Goal: Find specific page/section: Find specific page/section

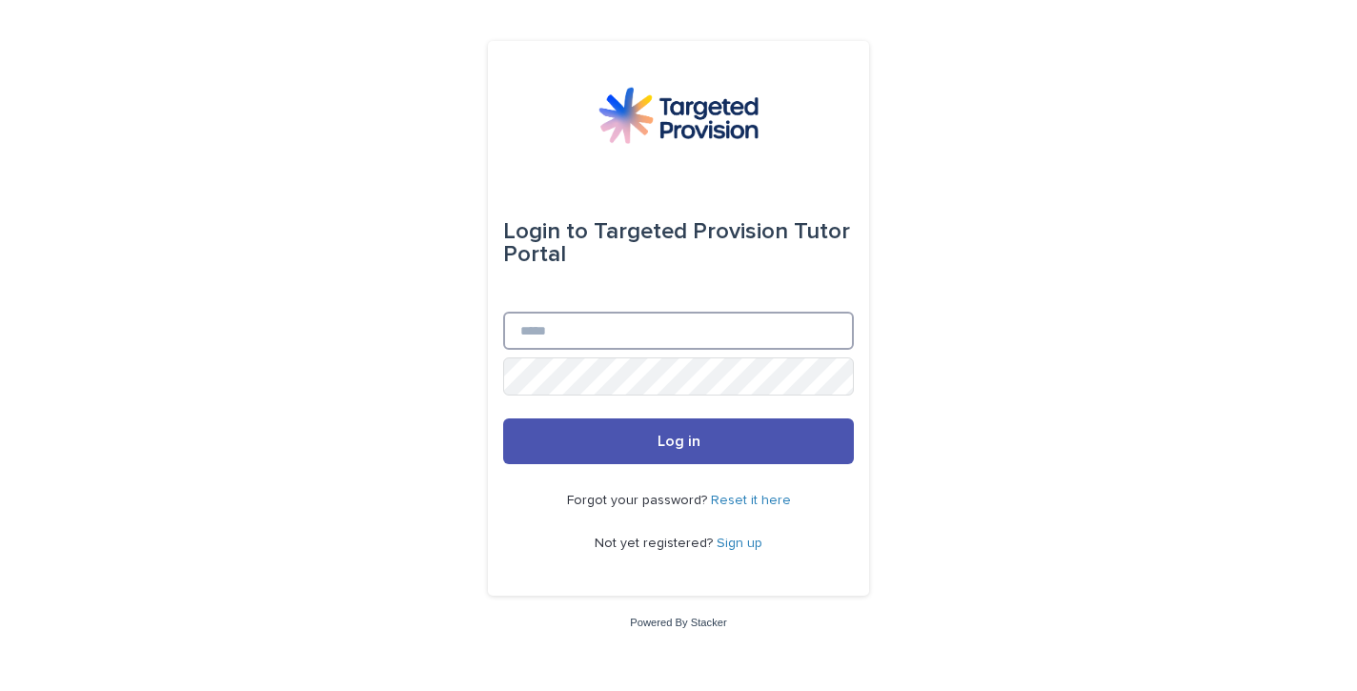
type input "**********"
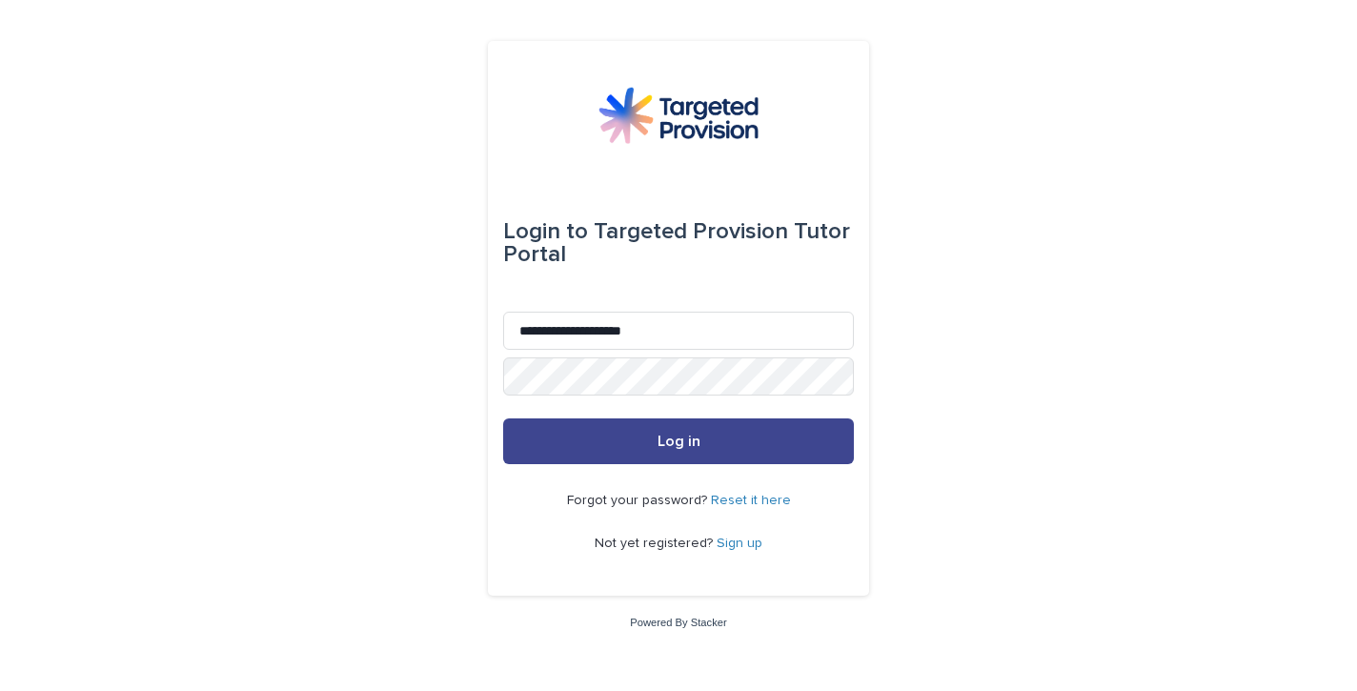
click at [589, 444] on button "Log in" at bounding box center [678, 441] width 351 height 46
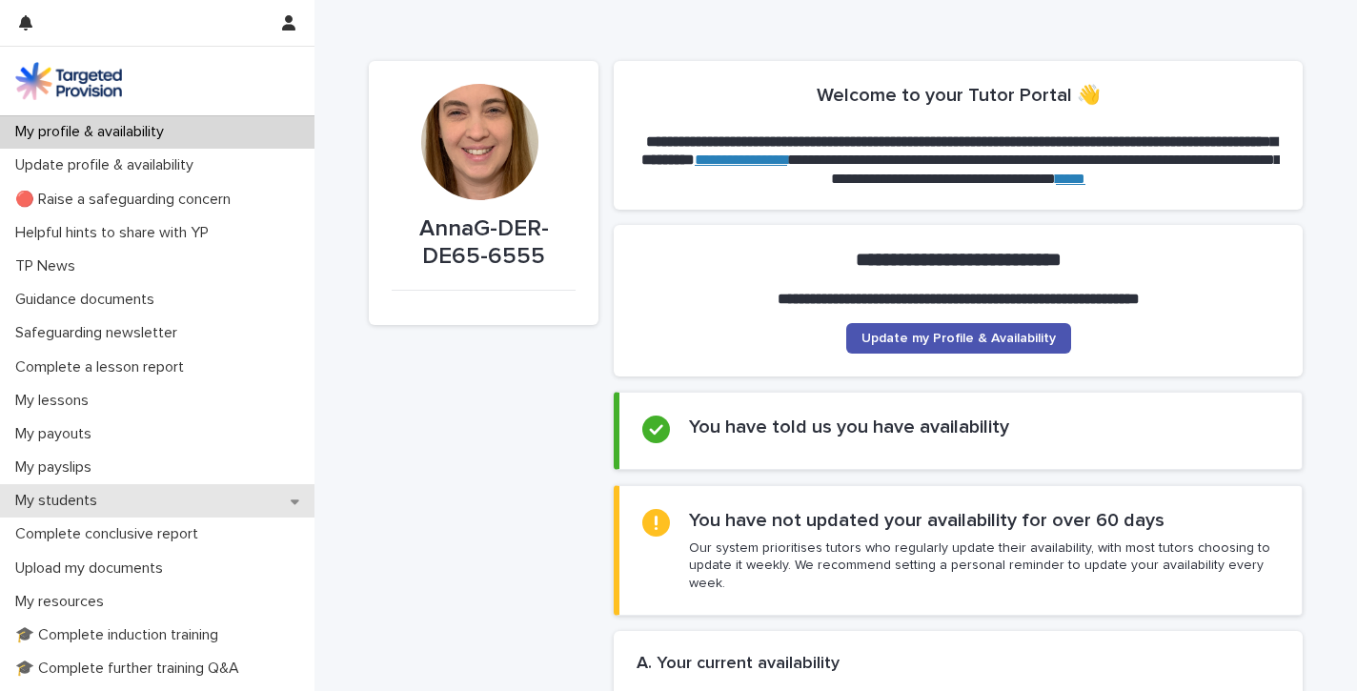
click at [92, 497] on p "My students" at bounding box center [60, 501] width 105 height 18
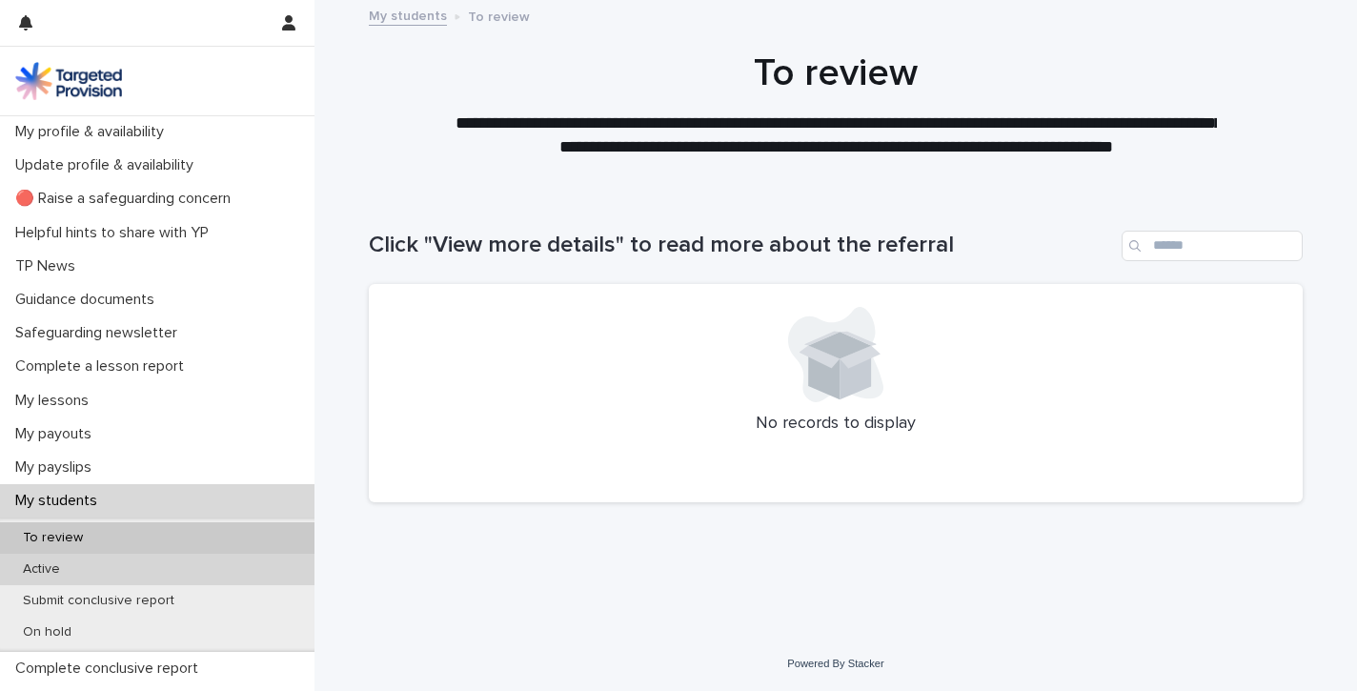
click at [35, 563] on p "Active" at bounding box center [42, 569] width 68 height 16
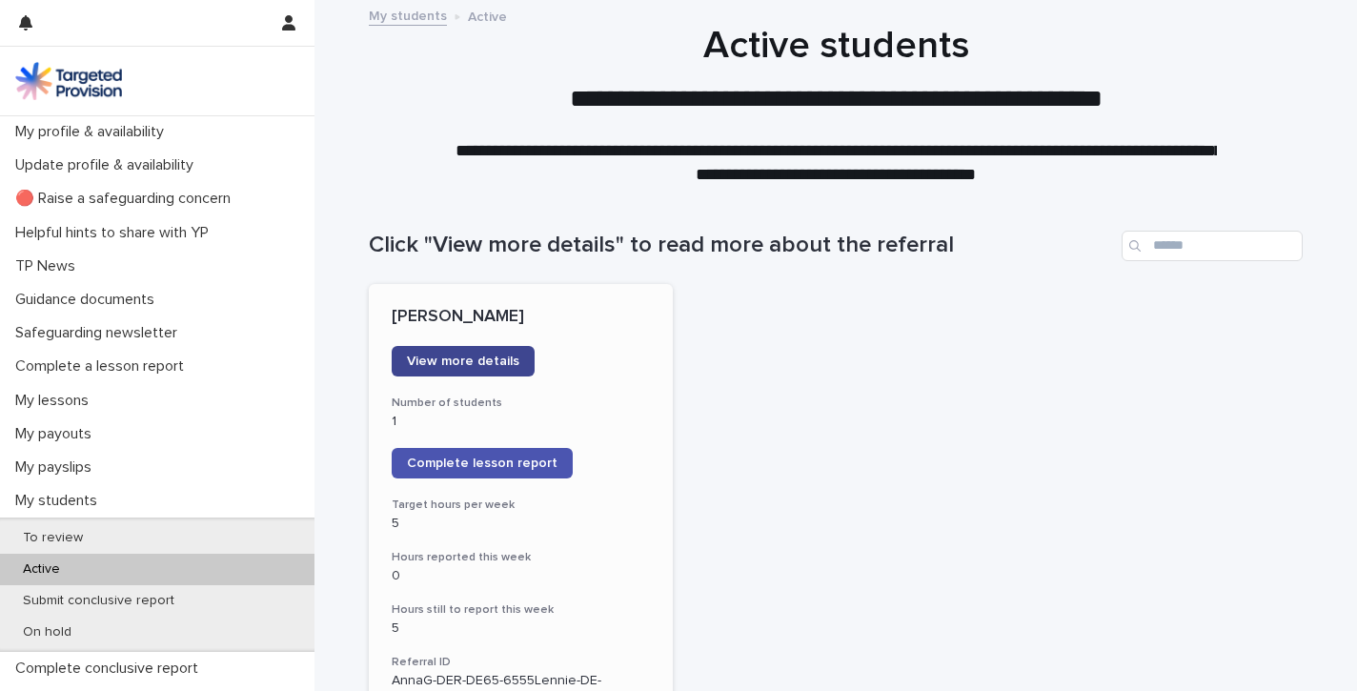
click at [460, 355] on span "View more details" at bounding box center [463, 361] width 112 height 13
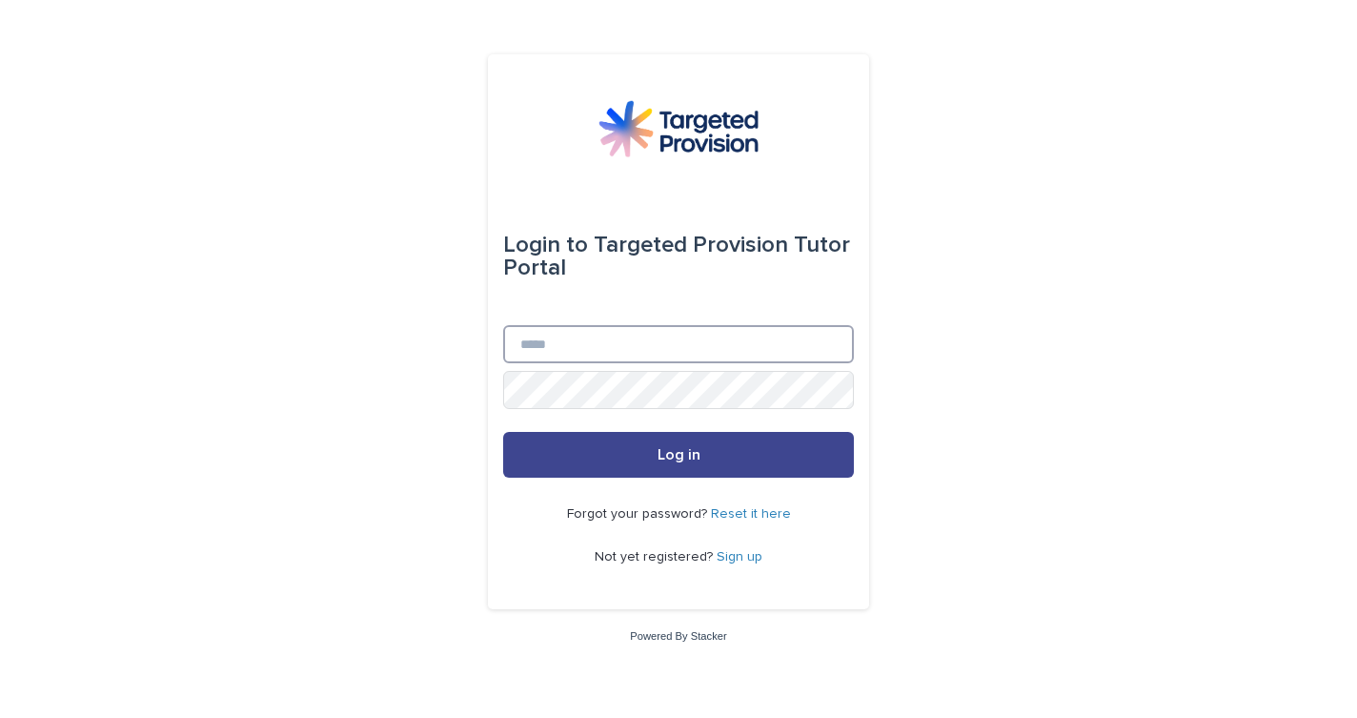
type input "**********"
click at [621, 455] on button "Log in" at bounding box center [678, 455] width 351 height 46
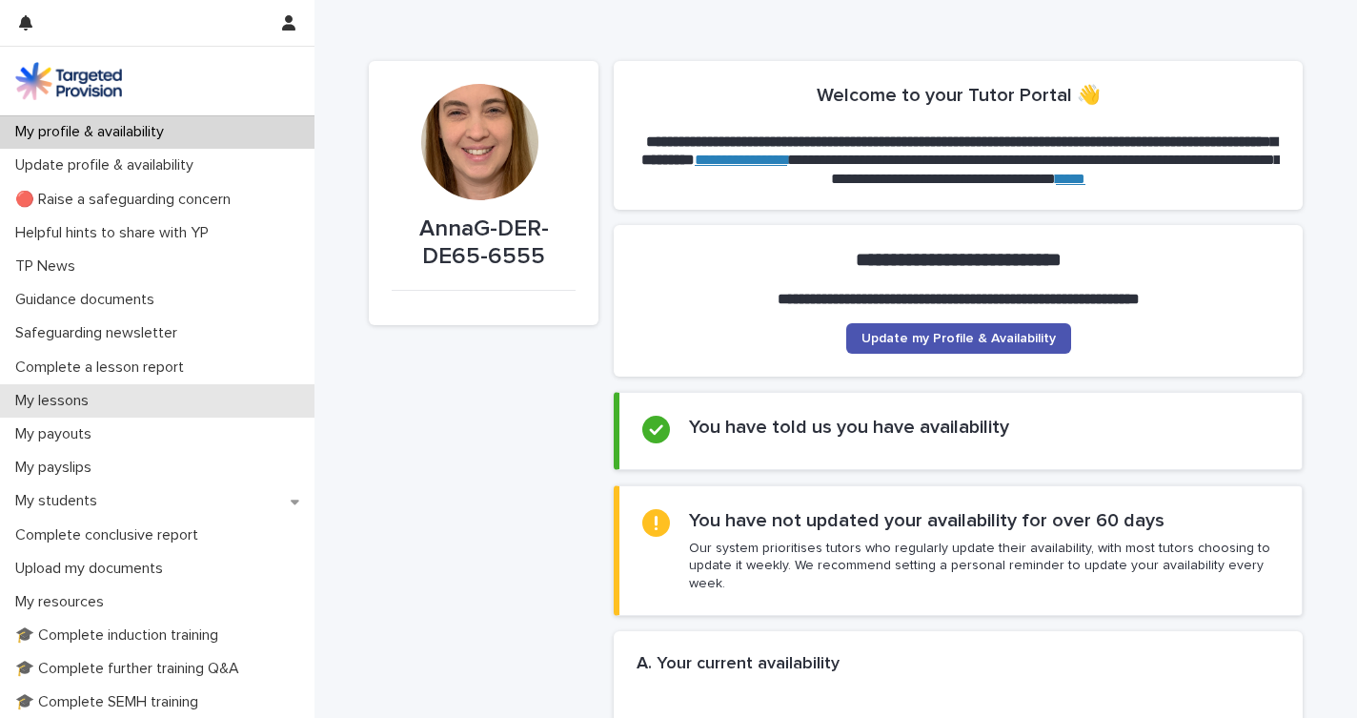
click at [62, 399] on p "My lessons" at bounding box center [56, 401] width 96 height 18
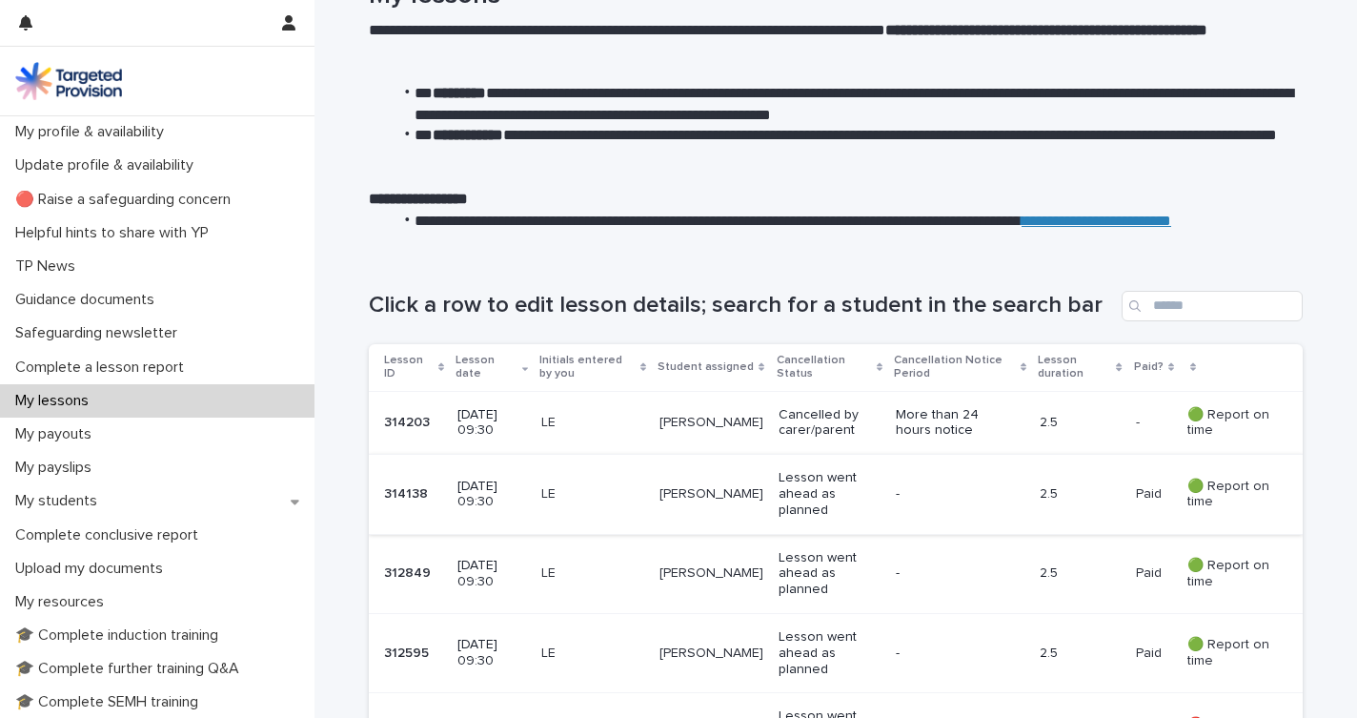
scroll to position [87, 0]
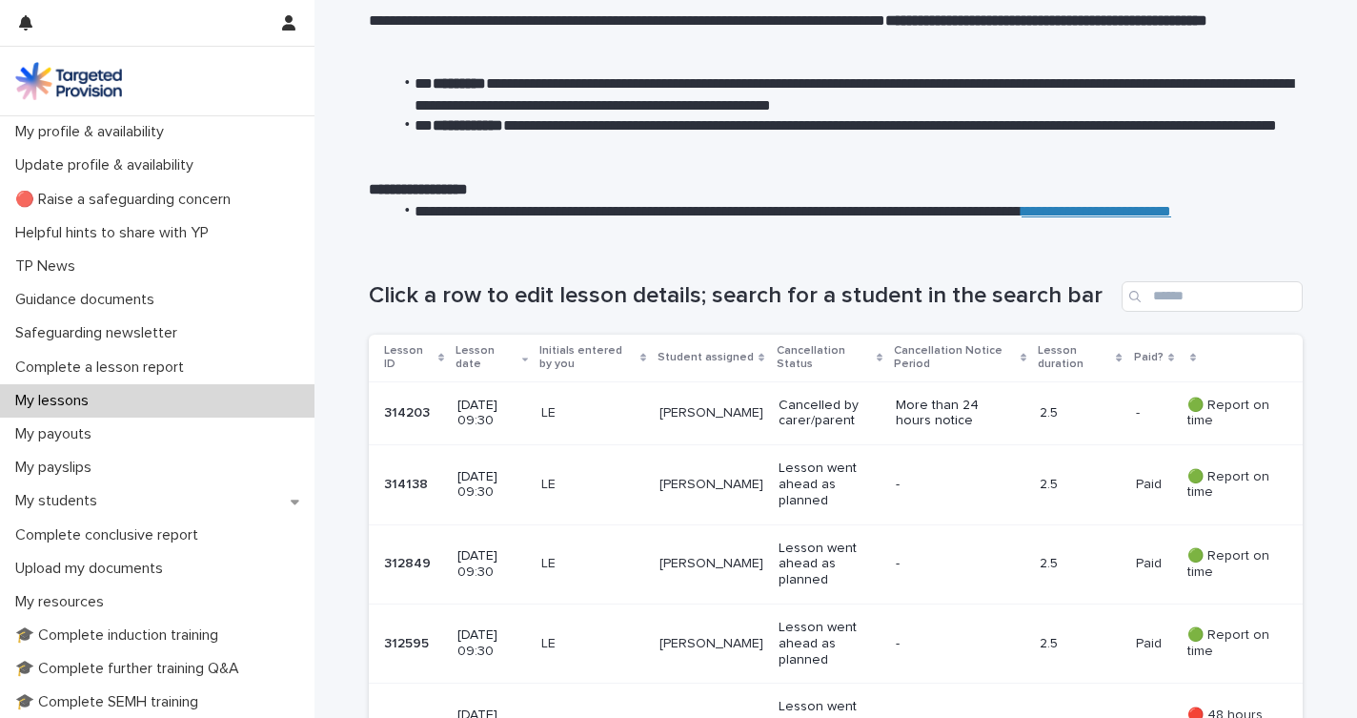
click at [1215, 470] on p "🟢 Report on time" at bounding box center [1230, 485] width 85 height 32
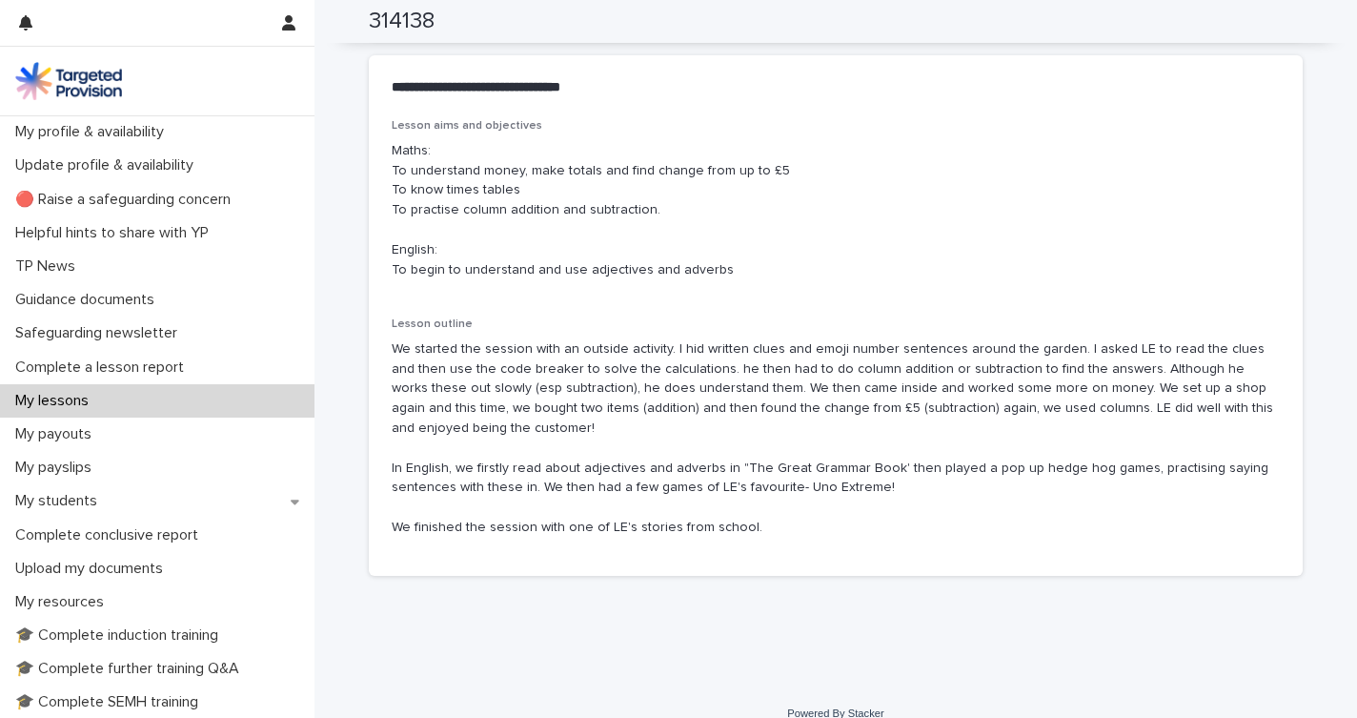
scroll to position [1092, 0]
